Goal: Task Accomplishment & Management: Complete application form

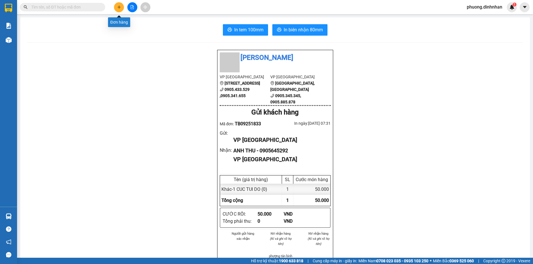
click at [117, 7] on icon "plus" at bounding box center [119, 7] width 4 height 4
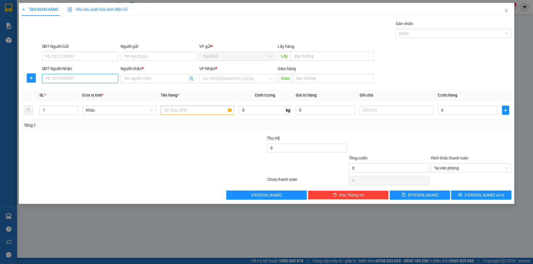
drag, startPoint x: 61, startPoint y: 79, endPoint x: 61, endPoint y: 72, distance: 7.7
click at [61, 77] on input "SĐT Người Nhận" at bounding box center [80, 78] width 77 height 9
type input "0903673504"
click at [93, 91] on div "0903673504 - [GEOGRAPHIC_DATA]" at bounding box center [81, 90] width 70 height 6
type input "NGA"
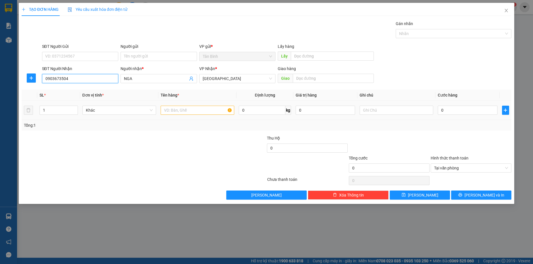
type input "0903673504"
click at [180, 114] on input "text" at bounding box center [198, 110] width 74 height 9
type input "1 THUNG"
click at [304, 81] on input "text" at bounding box center [333, 78] width 81 height 9
type input "NAM PHUOC"
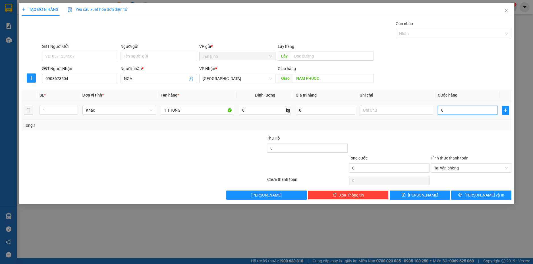
click at [449, 109] on input "0" at bounding box center [467, 110] width 59 height 9
type input "1"
type input "10"
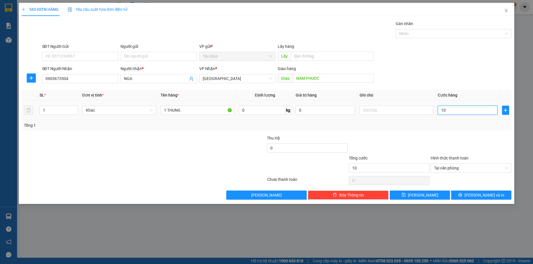
type input "100"
type input "1.000"
type input "10.000"
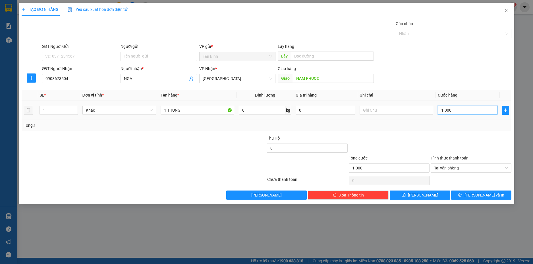
type input "10.000"
type input "100.000"
click at [470, 194] on button "[PERSON_NAME] và In" at bounding box center [481, 194] width 60 height 9
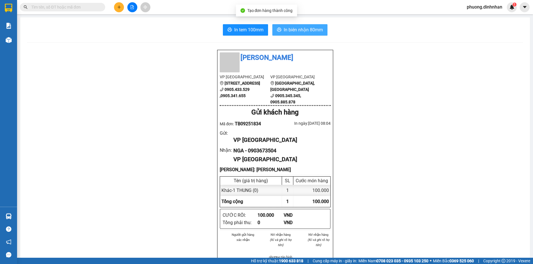
click at [309, 26] on span "In biên nhận 80mm" at bounding box center [303, 29] width 39 height 7
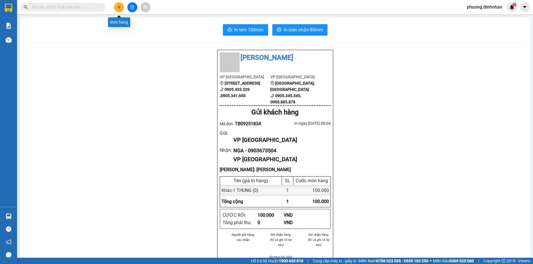
click at [119, 5] on button at bounding box center [119, 7] width 10 height 10
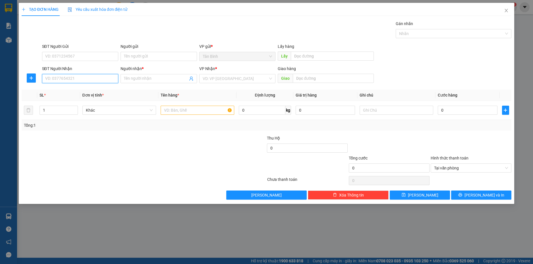
click at [59, 79] on input "SĐT Người Nhận" at bounding box center [80, 78] width 77 height 9
type input "5"
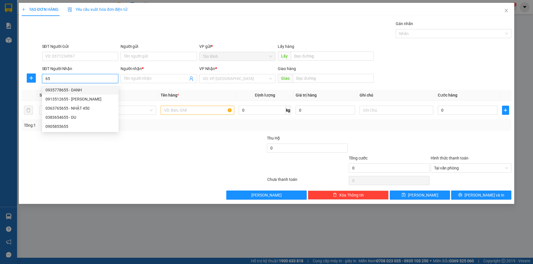
type input "6"
click at [81, 92] on div "0905006755 - trường" at bounding box center [81, 90] width 70 height 6
type input "0905006755"
type input "trường"
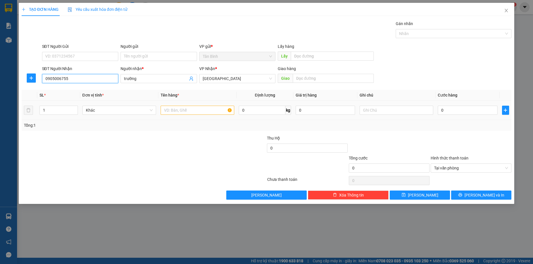
type input "0905006755"
click at [178, 110] on input "text" at bounding box center [198, 110] width 74 height 9
type input "1 T XOP"
click at [449, 112] on input "0" at bounding box center [467, 110] width 59 height 9
type input "2"
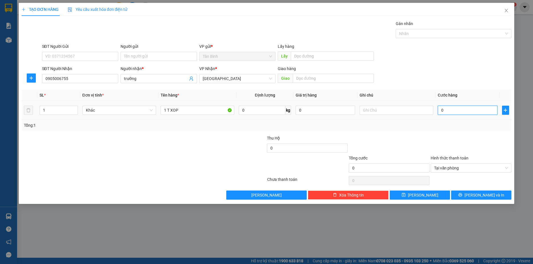
type input "2"
type input "25"
type input "250"
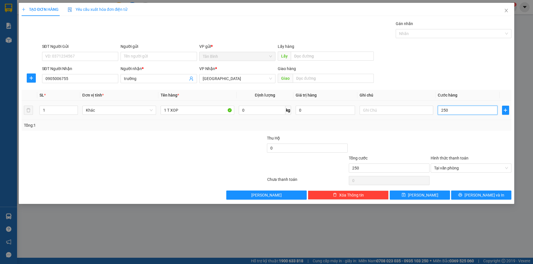
type input "2.500"
type input "25.000"
type input "250.000"
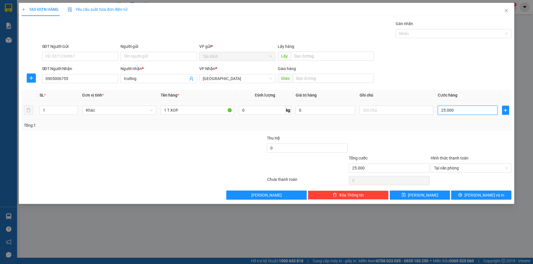
type input "250.000"
click at [485, 193] on span "[PERSON_NAME] và In" at bounding box center [485, 195] width 40 height 6
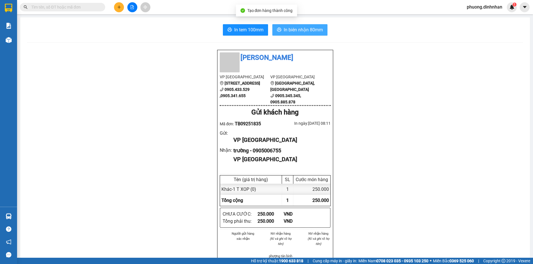
click at [300, 28] on span "In biên nhận 80mm" at bounding box center [303, 29] width 39 height 7
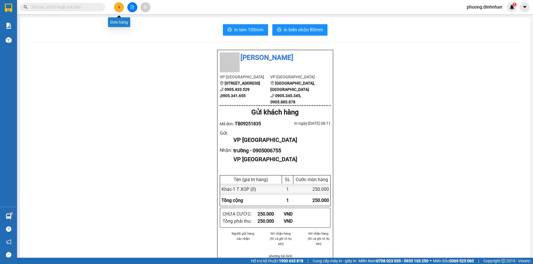
click at [119, 5] on button at bounding box center [119, 7] width 10 height 10
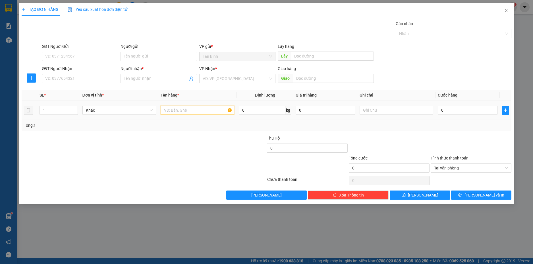
drag, startPoint x: 174, startPoint y: 110, endPoint x: 478, endPoint y: 120, distance: 304.0
click at [174, 110] on input "text" at bounding box center [198, 110] width 74 height 9
type input "1 T XOP"
click at [62, 77] on input "SĐT Người Nhận" at bounding box center [80, 78] width 77 height 9
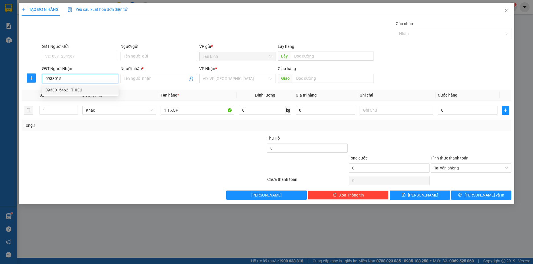
click at [72, 89] on div "0933015462 - THIEU" at bounding box center [81, 90] width 70 height 6
type input "0933015462"
type input "THIEU"
type input "0933015462"
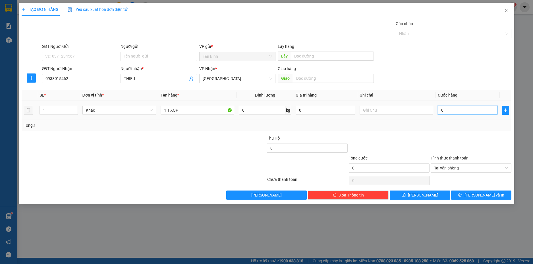
click at [455, 112] on input "0" at bounding box center [467, 110] width 59 height 9
type input "1"
type input "12"
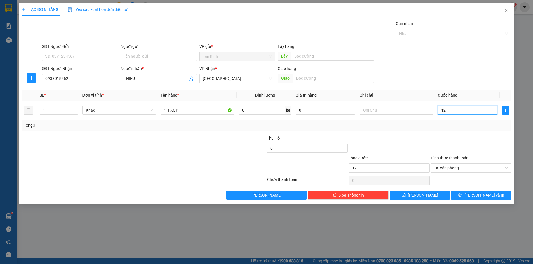
type input "120"
type input "1.200"
type input "12.000"
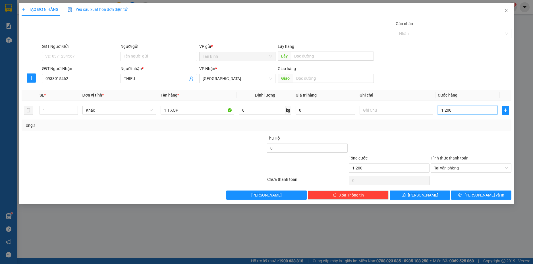
type input "12.000"
type input "120.000"
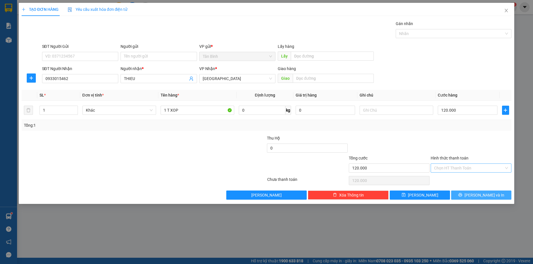
click at [503, 194] on button "[PERSON_NAME] và In" at bounding box center [481, 194] width 60 height 9
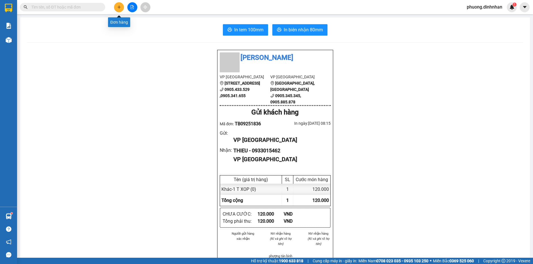
click at [119, 10] on button at bounding box center [119, 7] width 10 height 10
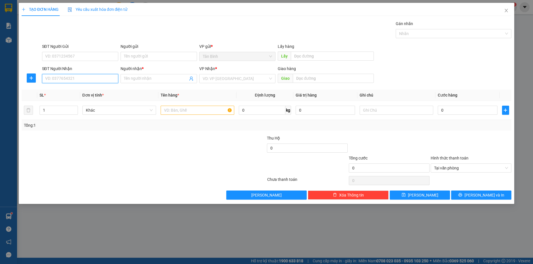
click at [69, 75] on input "SĐT Người Nhận" at bounding box center [80, 78] width 77 height 9
type input "0879526326"
click at [136, 78] on input "Người nhận *" at bounding box center [156, 78] width 64 height 6
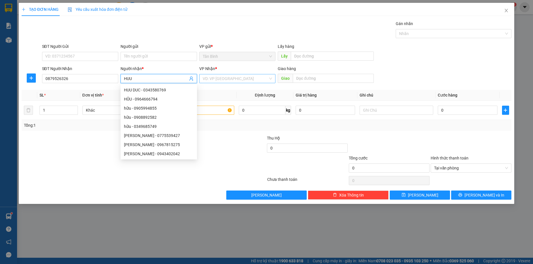
type input "HUU"
click at [244, 78] on input "search" at bounding box center [236, 78] width 66 height 9
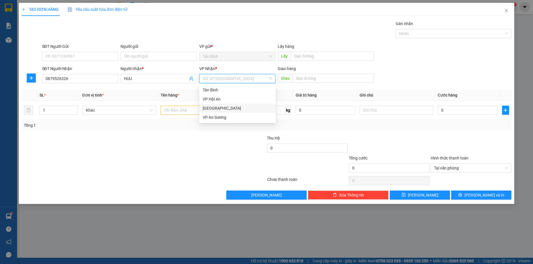
click at [220, 107] on div "[GEOGRAPHIC_DATA]" at bounding box center [238, 108] width 70 height 6
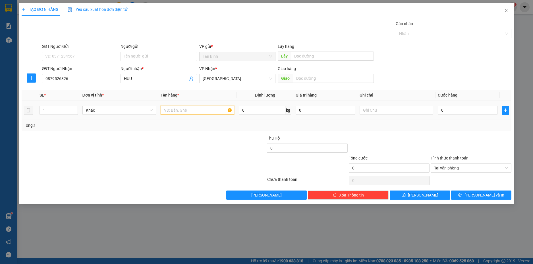
click at [193, 111] on input "text" at bounding box center [198, 110] width 74 height 9
type input "1 T GA"
click at [302, 79] on input "text" at bounding box center [333, 78] width 81 height 9
type input "NAM PHUOC"
click at [451, 106] on input "0" at bounding box center [467, 110] width 59 height 9
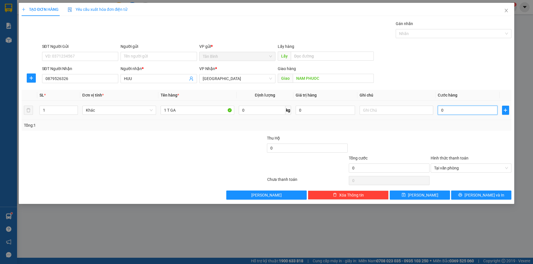
type input "1"
type input "15"
type input "150"
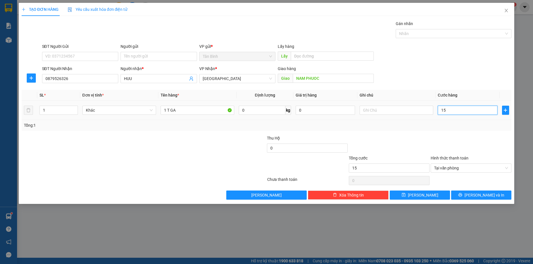
type input "150"
type input "1.500"
type input "15.000"
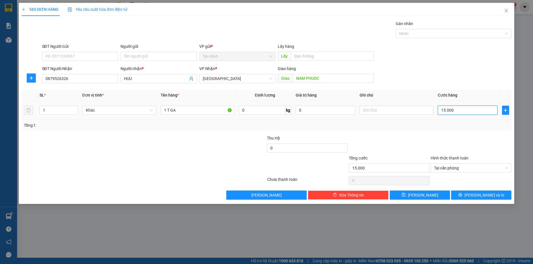
type input "150.000"
click at [488, 196] on span "[PERSON_NAME] và In" at bounding box center [485, 195] width 40 height 6
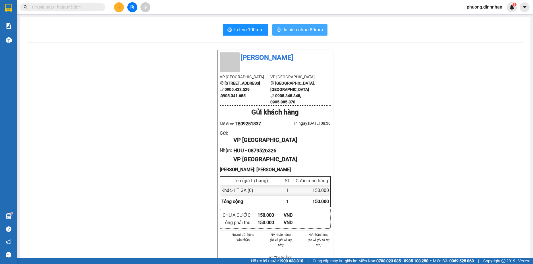
click at [311, 32] on span "In biên nhận 80mm" at bounding box center [303, 29] width 39 height 7
click at [115, 7] on button at bounding box center [119, 7] width 10 height 10
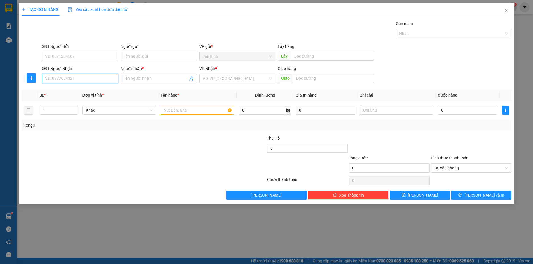
click at [58, 76] on input "SĐT Người Nhận" at bounding box center [80, 78] width 77 height 9
type input "0386444529"
drag, startPoint x: 74, startPoint y: 90, endPoint x: 94, endPoint y: 96, distance: 21.3
click at [78, 90] on div "0386444529 - BÉ BI" at bounding box center [81, 90] width 70 height 6
type input "BÉ BI"
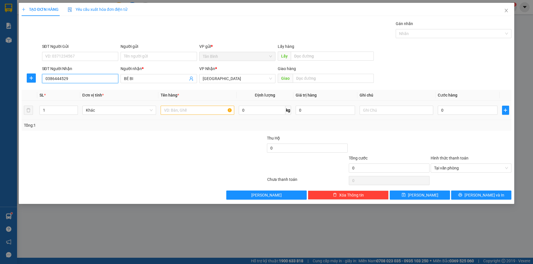
type input "0386444529"
click at [170, 110] on input "text" at bounding box center [198, 110] width 74 height 9
type input "1 CUC"
click at [460, 111] on input "0" at bounding box center [467, 110] width 59 height 9
type input "1"
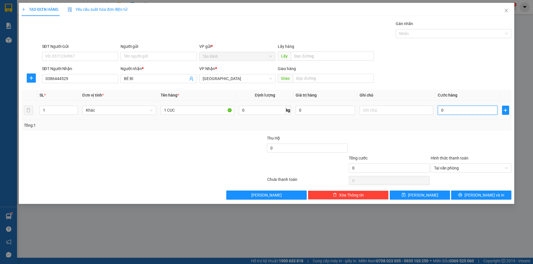
type input "1"
type input "10"
type input "100"
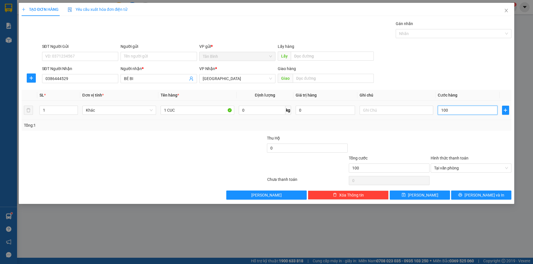
type input "1.000"
type input "10.000"
type input "100.000"
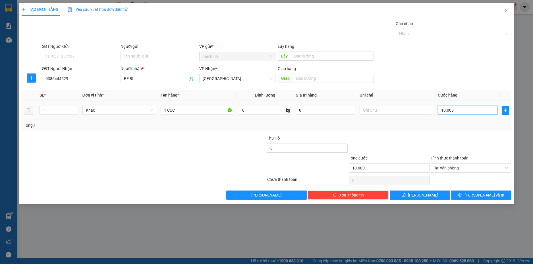
type input "100.000"
click at [509, 195] on button "[PERSON_NAME] và In" at bounding box center [481, 194] width 60 height 9
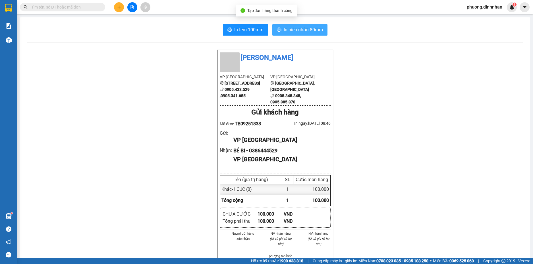
click at [281, 33] on button "In biên nhận 80mm" at bounding box center [300, 29] width 55 height 11
